Goal: Task Accomplishment & Management: Complete application form

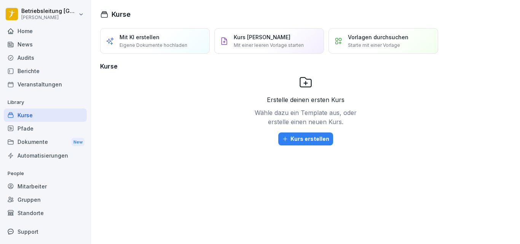
click at [44, 182] on div "Mitarbeiter" at bounding box center [45, 186] width 83 height 13
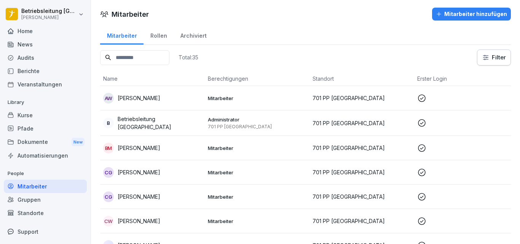
click at [479, 17] on div "Mitarbeiter hinzufügen" at bounding box center [471, 14] width 71 height 8
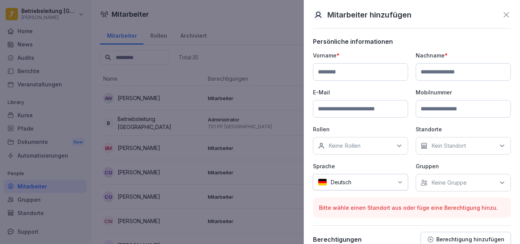
click at [362, 70] on input at bounding box center [360, 72] width 95 height 18
type input "*"
type input "****"
click at [354, 113] on input at bounding box center [360, 109] width 95 height 18
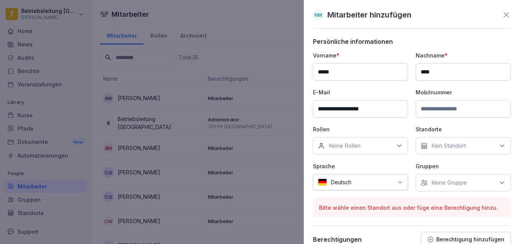
type input "**********"
click at [422, 108] on input at bounding box center [463, 109] width 95 height 18
type input "**********"
click at [383, 148] on div "Keine Rollen" at bounding box center [360, 146] width 95 height 18
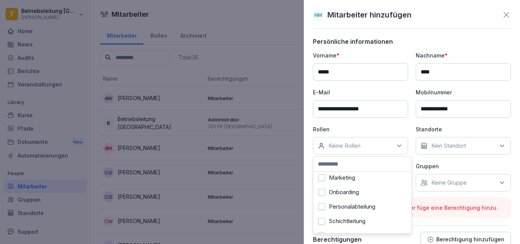
scroll to position [249, 0]
click at [346, 190] on label "Onboarding" at bounding box center [344, 192] width 30 height 7
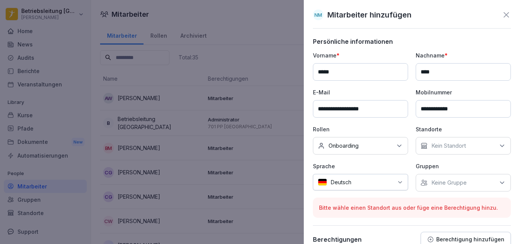
click at [482, 122] on div "**********" at bounding box center [412, 121] width 198 height 140
click at [444, 189] on div "Keine Gruppe" at bounding box center [463, 183] width 95 height 18
click at [470, 165] on p "Gruppen" at bounding box center [463, 166] width 95 height 8
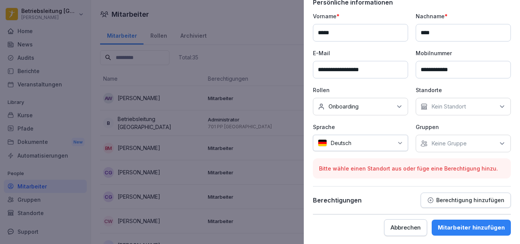
scroll to position [40, 0]
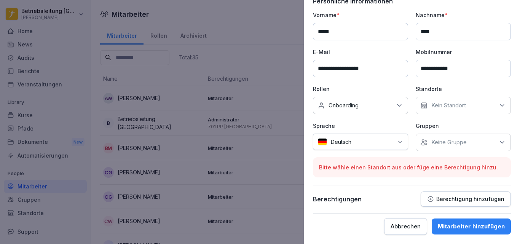
click at [452, 113] on div "Kein Standort" at bounding box center [463, 106] width 95 height 18
click at [441, 140] on label "701 PP [GEOGRAPHIC_DATA]" at bounding box center [468, 144] width 78 height 14
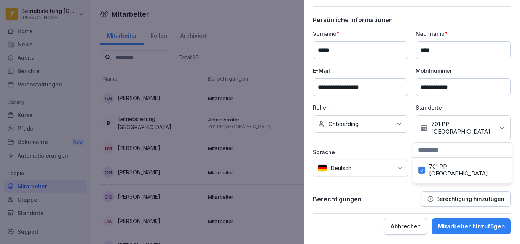
scroll to position [14, 0]
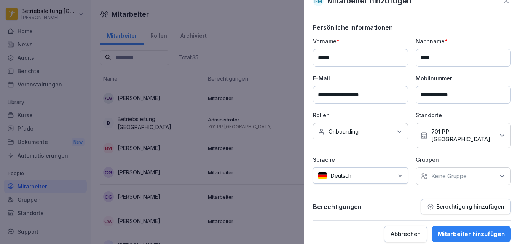
click at [463, 230] on div "Mitarbeiter hinzufügen" at bounding box center [471, 234] width 67 height 8
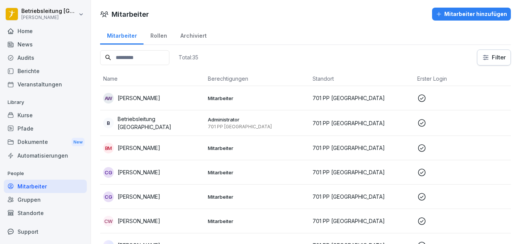
click at [134, 53] on input at bounding box center [134, 57] width 69 height 15
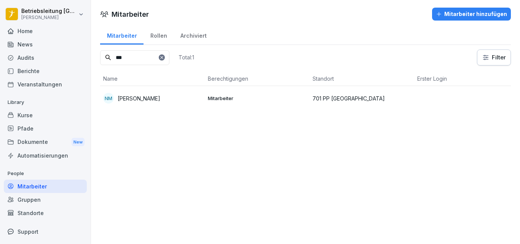
type input "***"
click at [128, 95] on p "Nele Metz" at bounding box center [139, 98] width 43 height 8
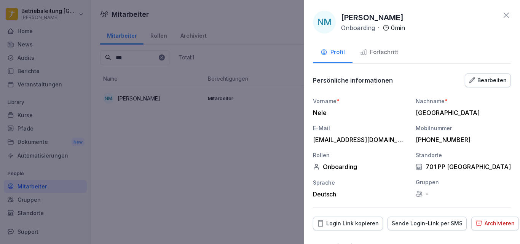
click at [403, 225] on div "Sende Login-Link per SMS" at bounding box center [427, 223] width 71 height 8
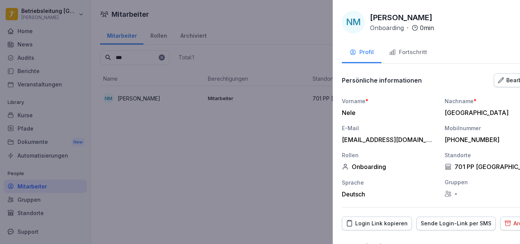
click at [266, 190] on div at bounding box center [260, 122] width 520 height 244
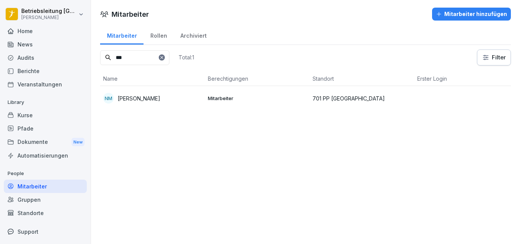
click at [161, 104] on td "NM Nele Metz" at bounding box center [152, 98] width 105 height 24
